Goal: Task Accomplishment & Management: Use online tool/utility

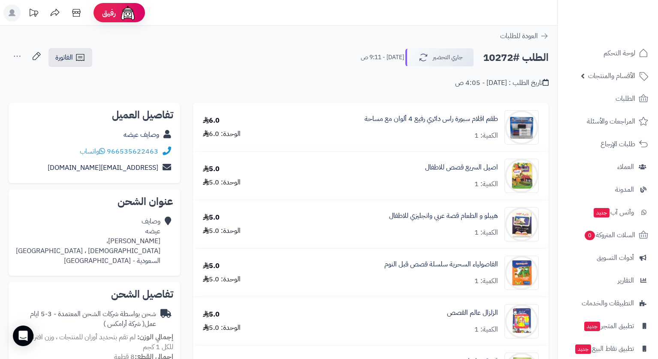
click at [311, 12] on header "رفيق ! الطلبات معالجة مكتمل إرجاع المنتجات العملاء المتواجدون الان 7922 عملاء م…" at bounding box center [329, 13] width 658 height 26
click at [63, 56] on span "الفاتورة" at bounding box center [64, 57] width 18 height 10
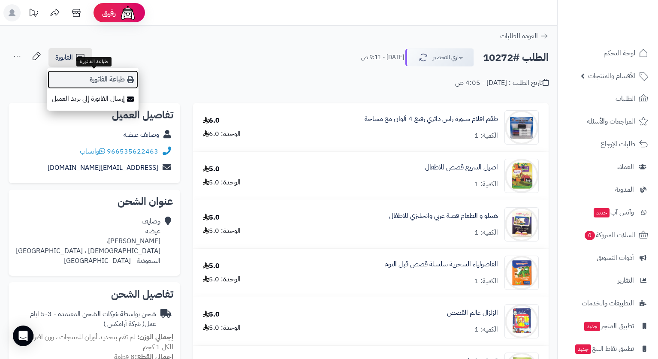
click at [104, 75] on link "طباعة الفاتورة" at bounding box center [92, 79] width 91 height 19
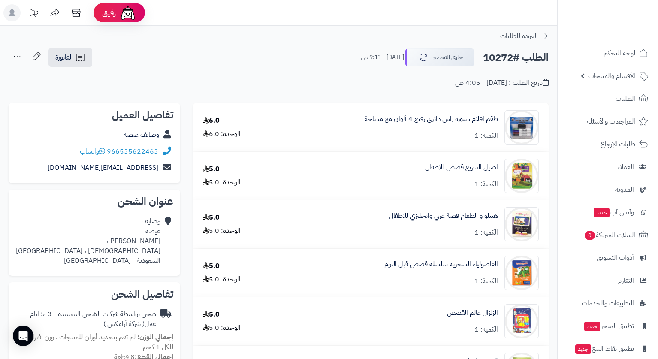
click at [484, 18] on header "رفيق ! الطلبات معالجة مكتمل إرجاع المنتجات العملاء المتواجدون الان 7922 عملاء م…" at bounding box center [329, 13] width 658 height 26
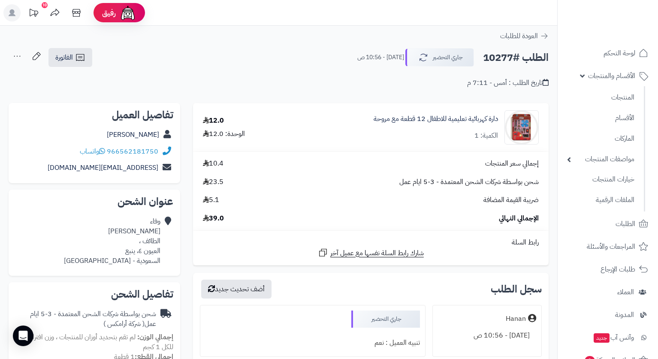
click at [323, 52] on div "الطلب #10277 جاري التحضير اليوم - 10:56 ص الفاتورة طباعة الفاتورة إرسال الفاتور…" at bounding box center [279, 58] width 540 height 20
click at [317, 52] on div "الطلب #10277 جاري التحضير اليوم - 10:56 ص الفاتورة طباعة الفاتورة إرسال الفاتور…" at bounding box center [279, 58] width 540 height 20
drag, startPoint x: 71, startPoint y: 61, endPoint x: 76, endPoint y: 61, distance: 5.6
click at [71, 61] on span "الفاتورة" at bounding box center [64, 57] width 18 height 10
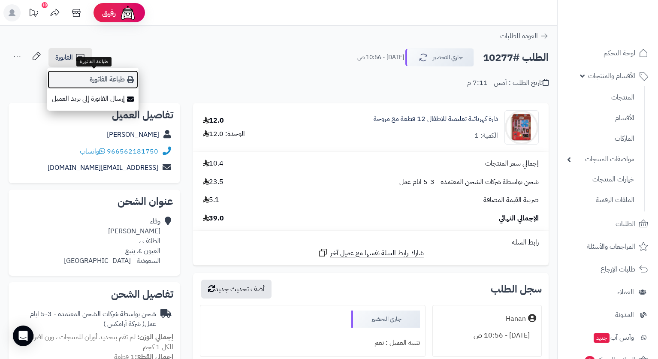
click at [121, 79] on link "طباعة الفاتورة" at bounding box center [92, 79] width 91 height 19
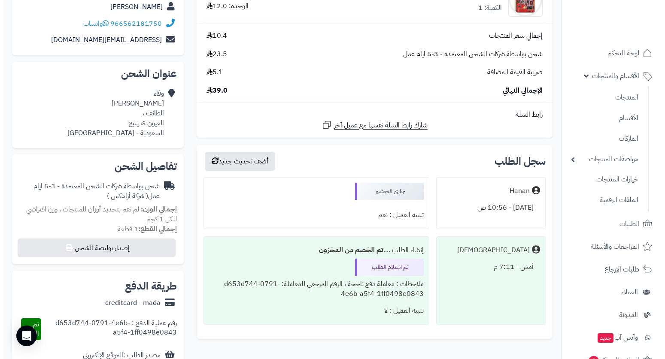
scroll to position [129, 0]
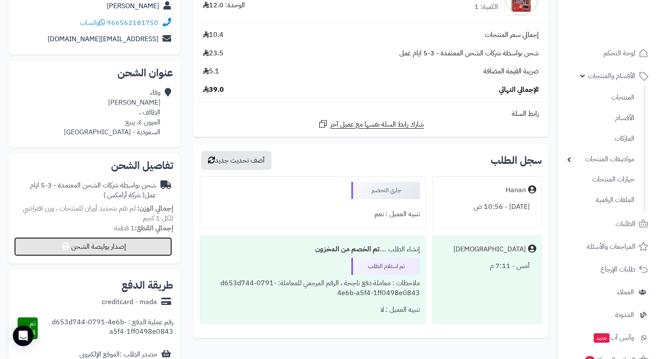
click at [143, 245] on button "إصدار بوليصة الشحن" at bounding box center [93, 246] width 158 height 19
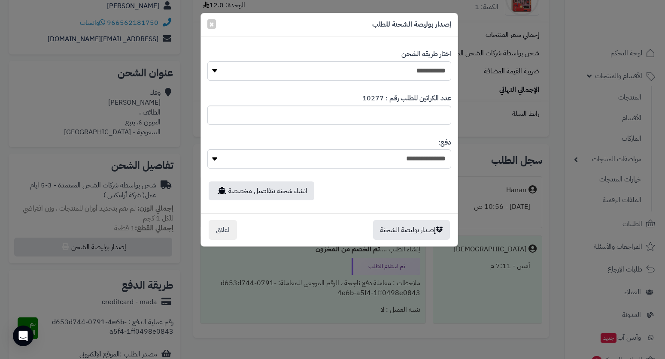
click at [427, 70] on select "**********" at bounding box center [329, 70] width 244 height 19
select select "*******"
click at [207, 61] on select "**********" at bounding box center [329, 70] width 244 height 19
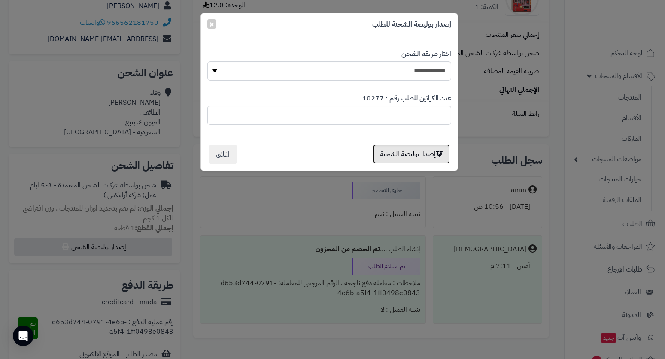
click at [403, 158] on button "إصدار بوليصة الشحنة" at bounding box center [411, 154] width 77 height 20
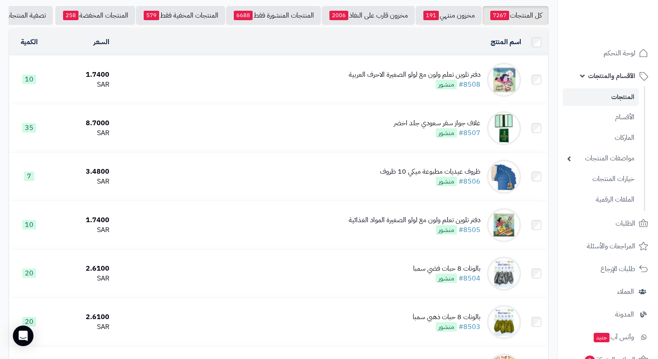
scroll to position [86, 0]
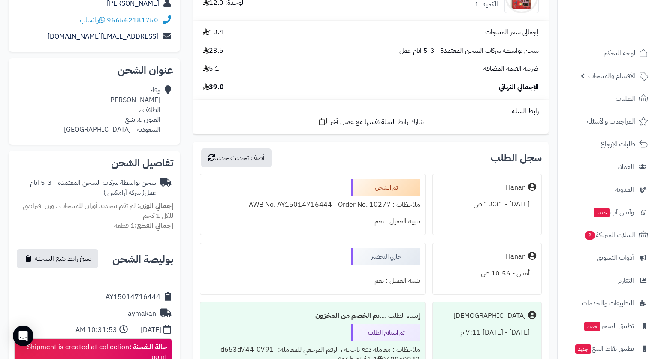
scroll to position [258, 0]
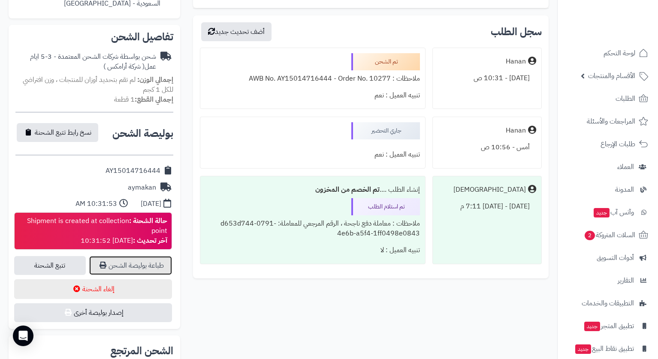
click at [154, 263] on link "طباعة بوليصة الشحن" at bounding box center [130, 265] width 83 height 19
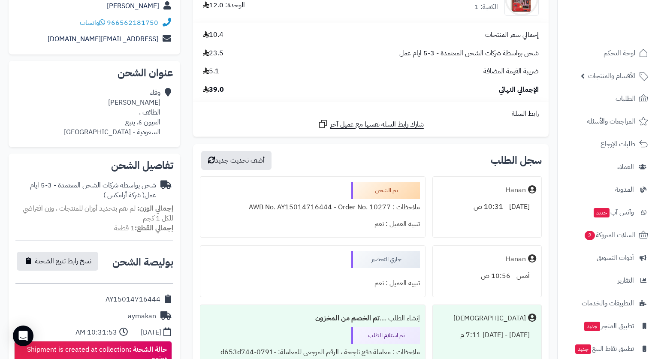
scroll to position [0, 0]
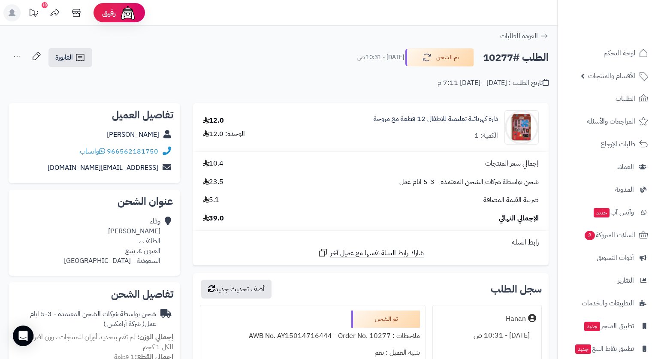
click at [252, 63] on div "الطلب #10277 تم الشحن اليوم - 10:31 ص الفاتورة طباعة الفاتورة إرسال الفاتورة إل…" at bounding box center [279, 58] width 540 height 20
click at [257, 60] on div "الطلب #10277 تم الشحن اليوم - 10:31 ص الفاتورة طباعة الفاتورة إرسال الفاتورة إل…" at bounding box center [279, 58] width 540 height 20
click at [215, 73] on div "تاريخ الطلب : الإثنين - ١٣ أكتوبر ٢٠٢٥ - 7:11 م" at bounding box center [279, 78] width 540 height 20
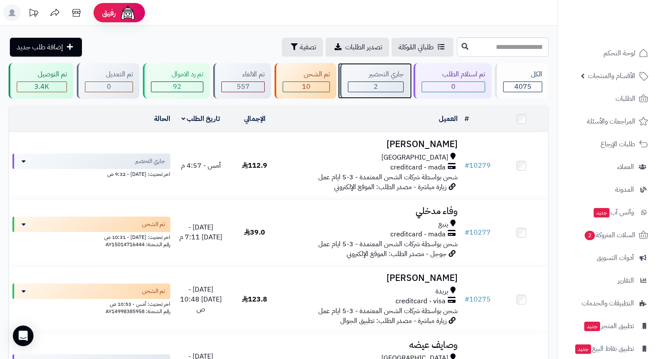
click at [378, 73] on div "جاري التحضير" at bounding box center [376, 75] width 56 height 10
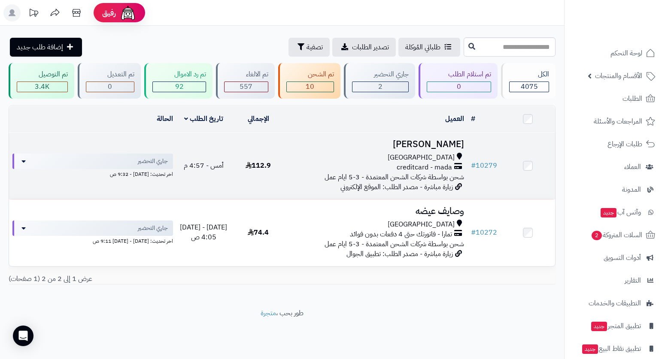
click at [431, 173] on span "شحن بواسطة شركات الشحن المعتمدة - 3-5 ايام عمل" at bounding box center [393, 177] width 139 height 10
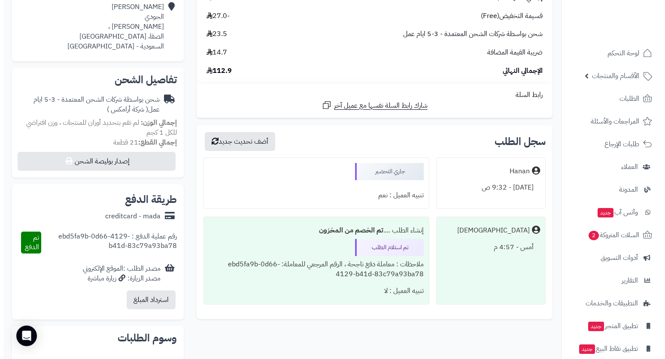
scroll to position [258, 0]
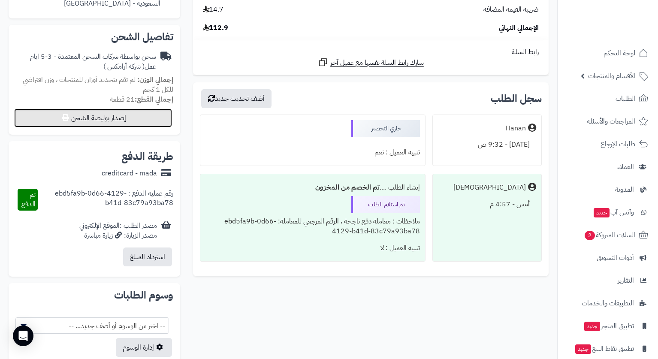
click at [118, 119] on button "إصدار بوليصة الشحن" at bounding box center [93, 118] width 158 height 19
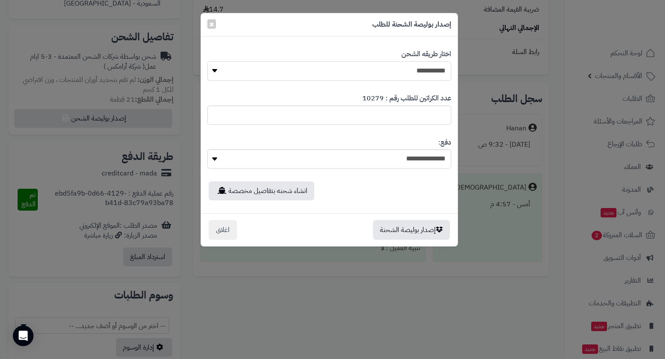
click at [411, 70] on select "**********" at bounding box center [329, 70] width 244 height 19
select select "*******"
click at [207, 61] on select "**********" at bounding box center [329, 70] width 244 height 19
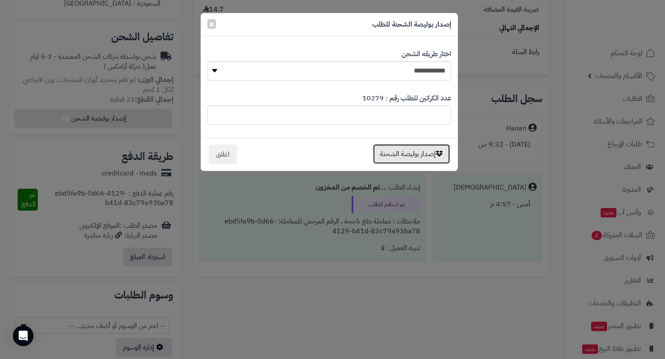
click at [416, 156] on button "إصدار بوليصة الشحنة" at bounding box center [411, 154] width 77 height 20
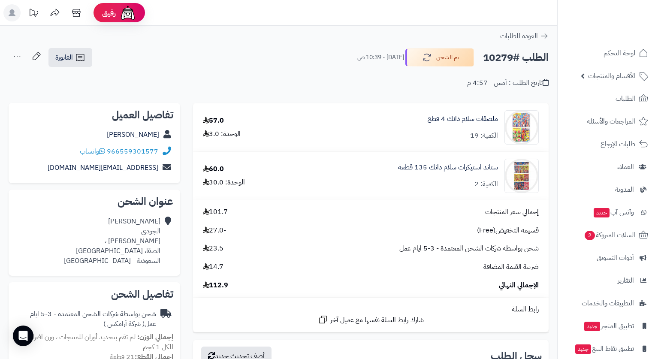
scroll to position [258, 0]
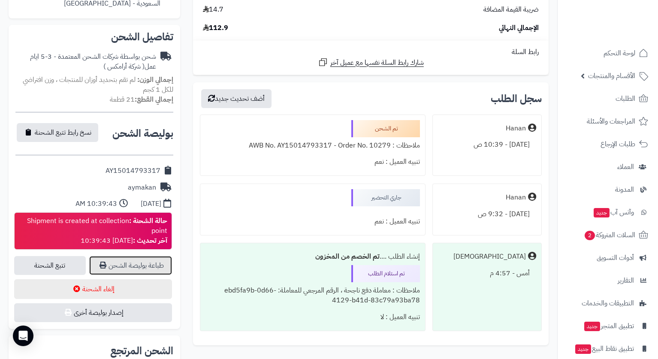
click at [149, 265] on link "طباعة بوليصة الشحن" at bounding box center [130, 265] width 83 height 19
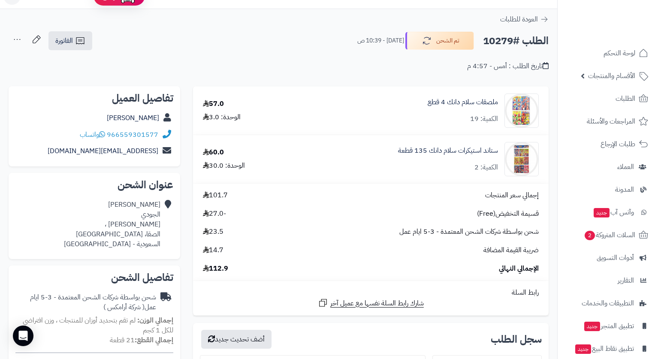
scroll to position [0, 0]
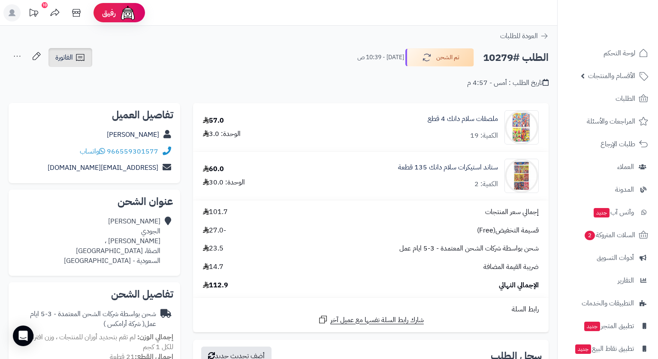
click at [73, 54] on link "الفاتورة" at bounding box center [71, 57] width 44 height 19
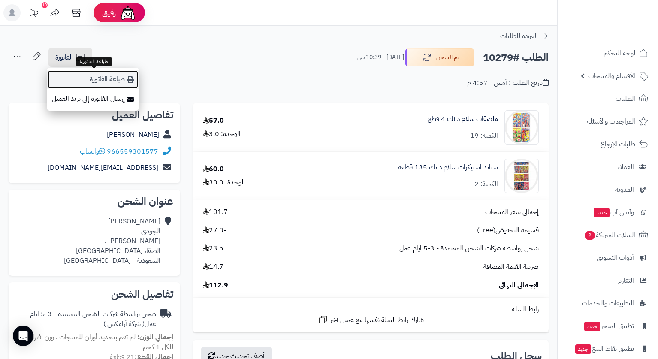
click at [118, 76] on link "طباعة الفاتورة" at bounding box center [92, 79] width 91 height 19
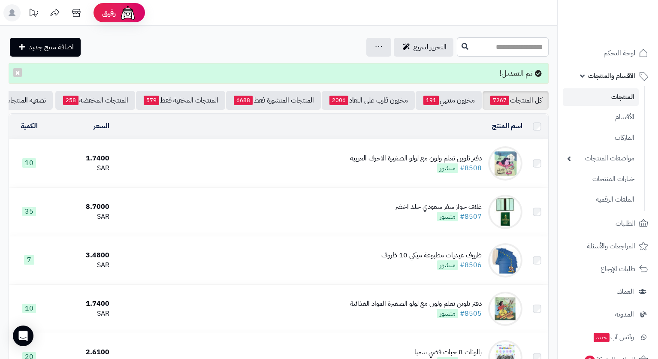
scroll to position [86, 0]
